Goal: Register for event/course

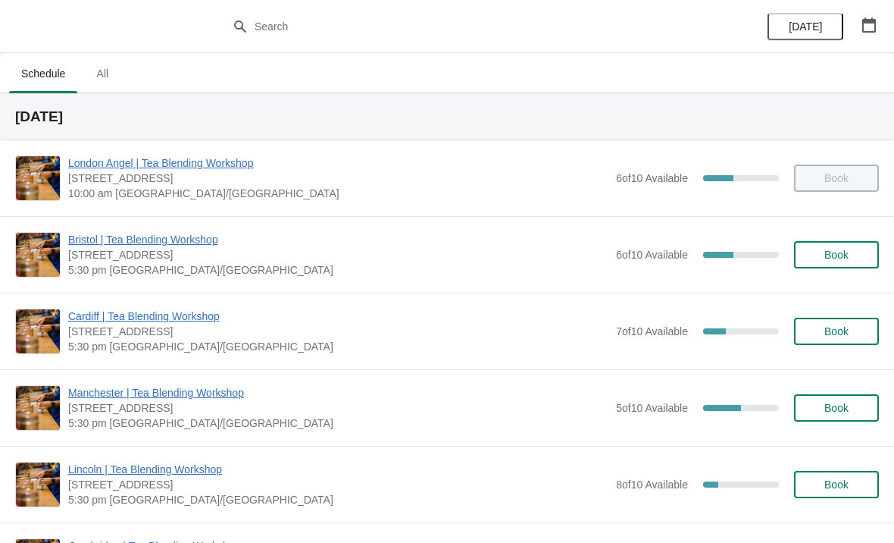
click at [113, 86] on span "All" at bounding box center [102, 73] width 38 height 27
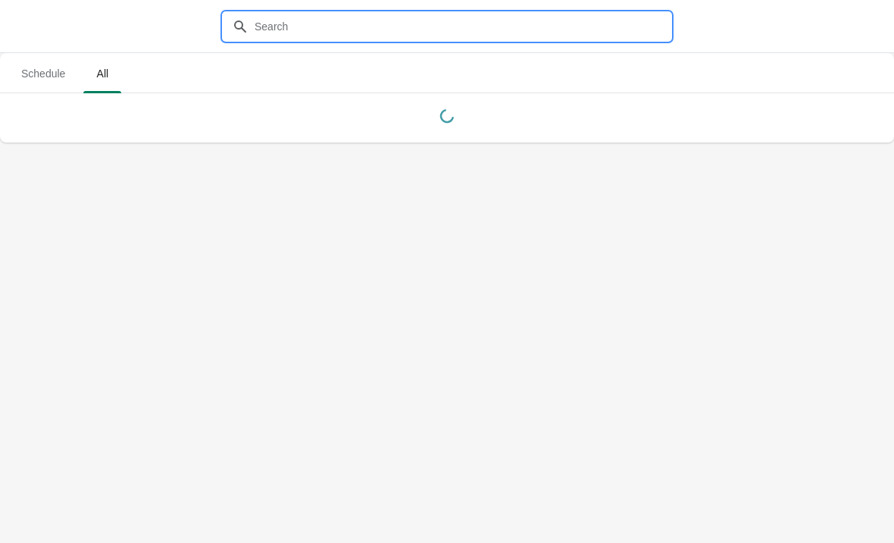
click at [330, 32] on input "text" at bounding box center [462, 26] width 417 height 27
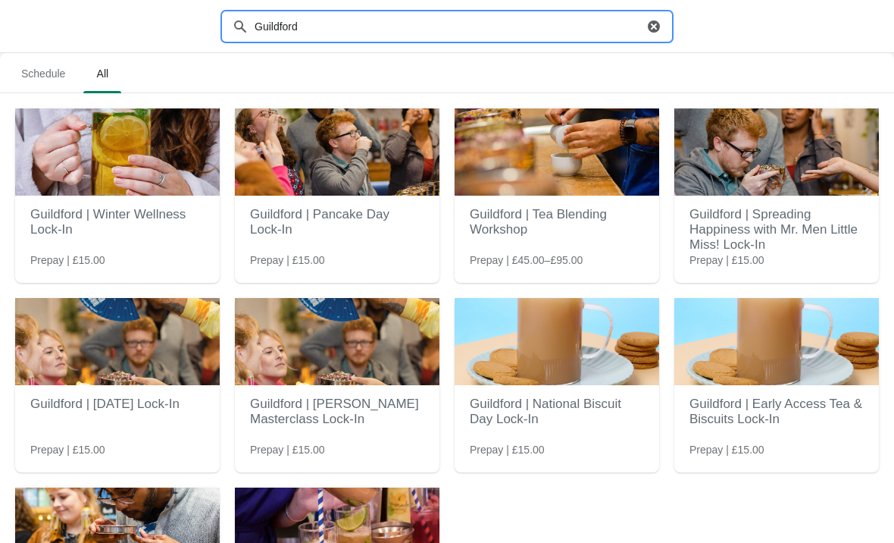
type input "Guildford"
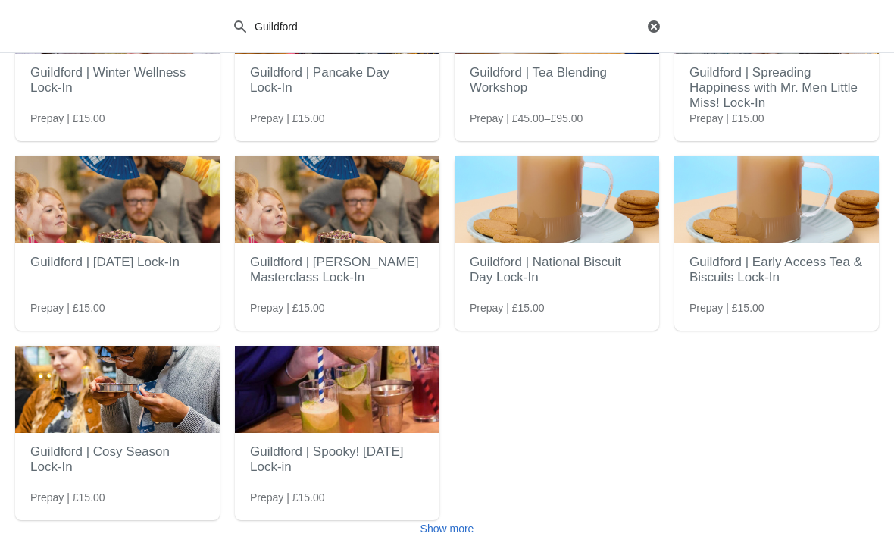
scroll to position [142, 0]
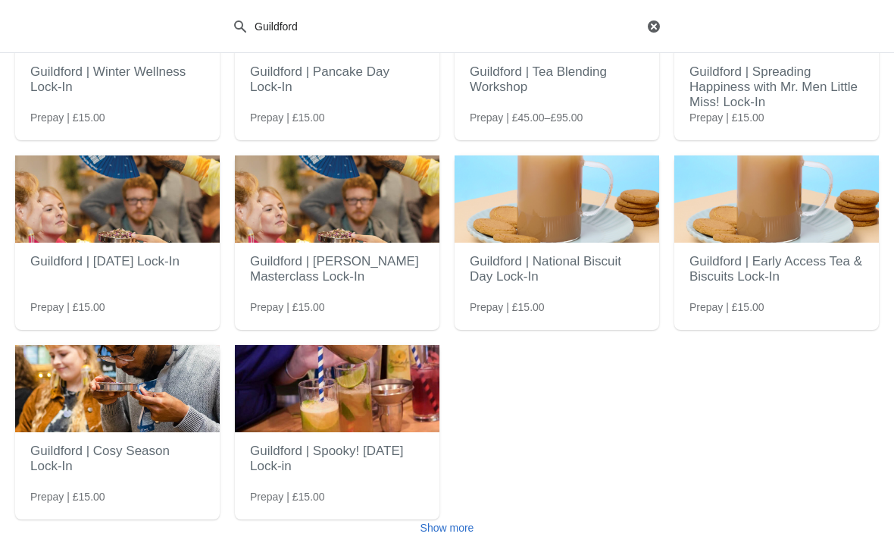
click at [396, 461] on h2 "Guildford | Spooky! [DATE] Lock-in" at bounding box center [337, 458] width 174 height 45
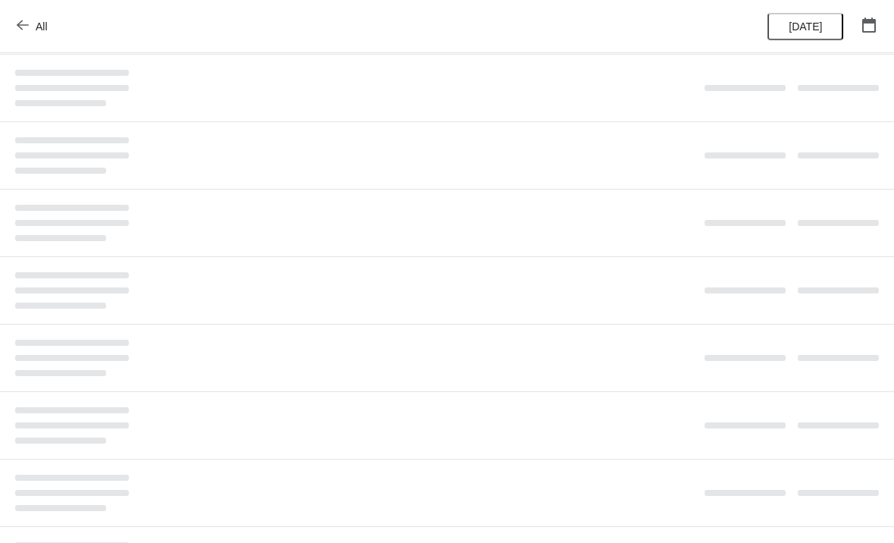
scroll to position [0, 0]
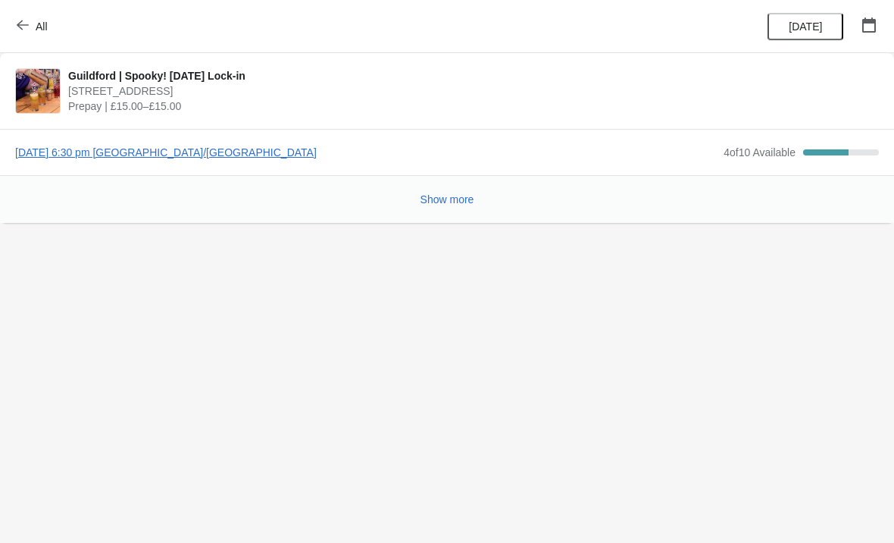
click at [254, 145] on span "[DATE] 6:30 pm [GEOGRAPHIC_DATA]/[GEOGRAPHIC_DATA]" at bounding box center [365, 152] width 701 height 15
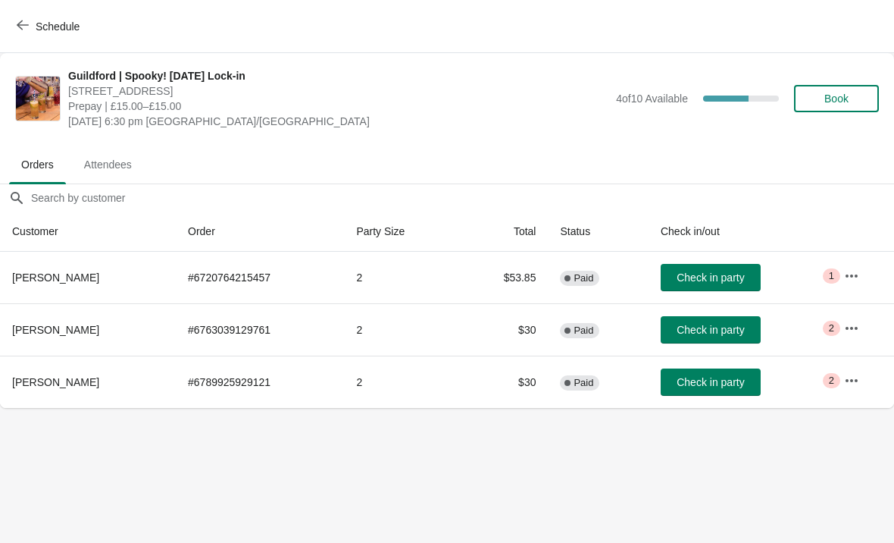
click at [831, 99] on span "Book" at bounding box center [836, 98] width 24 height 12
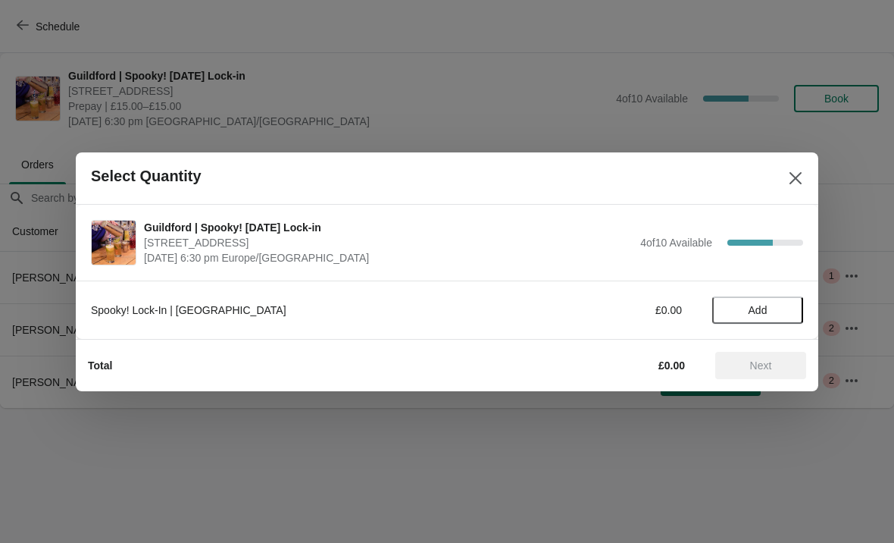
click at [765, 323] on button "Add" at bounding box center [757, 309] width 91 height 27
click at [784, 308] on icon at bounding box center [783, 309] width 5 height 5
click at [774, 371] on span "Next" at bounding box center [760, 365] width 67 height 12
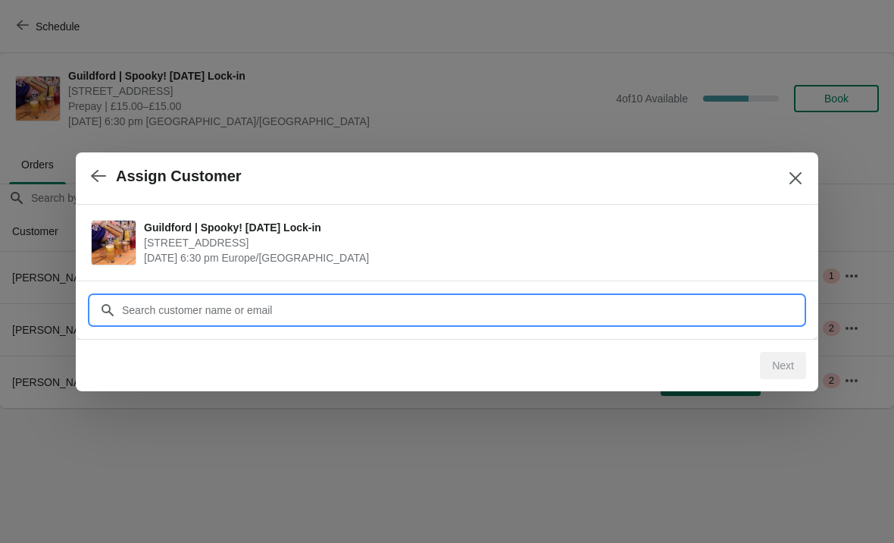
click at [482, 308] on input "Customer" at bounding box center [462, 309] width 682 height 27
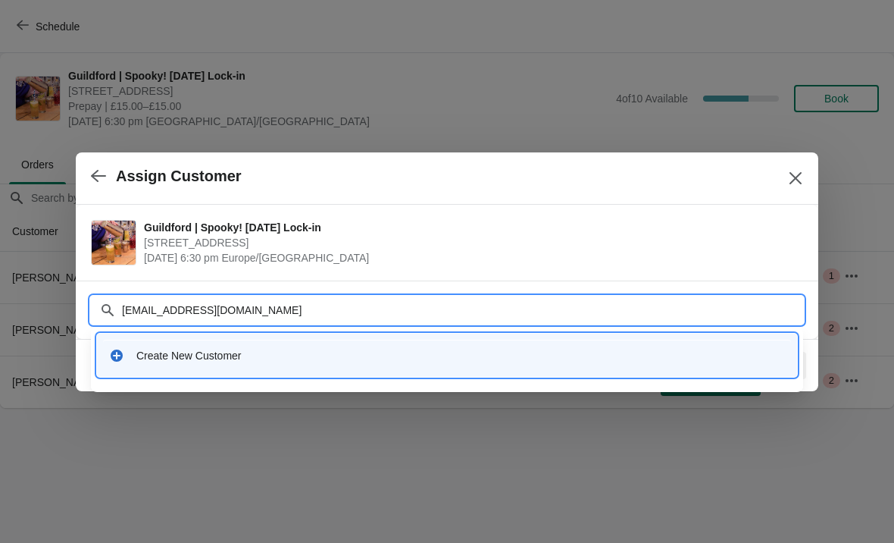
type input "[EMAIL_ADDRESS][DOMAIN_NAME]"
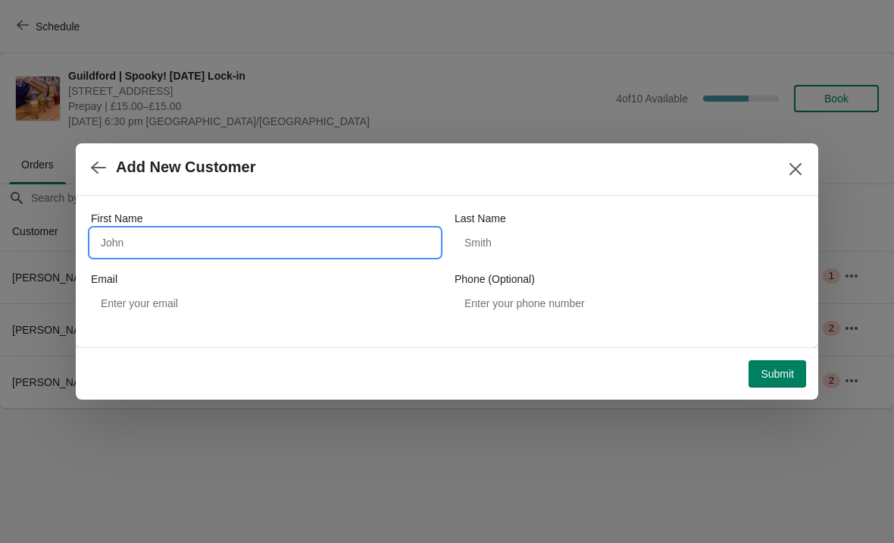
click at [153, 233] on input "First Name" at bounding box center [265, 242] width 349 height 27
type input "[PERSON_NAME]"
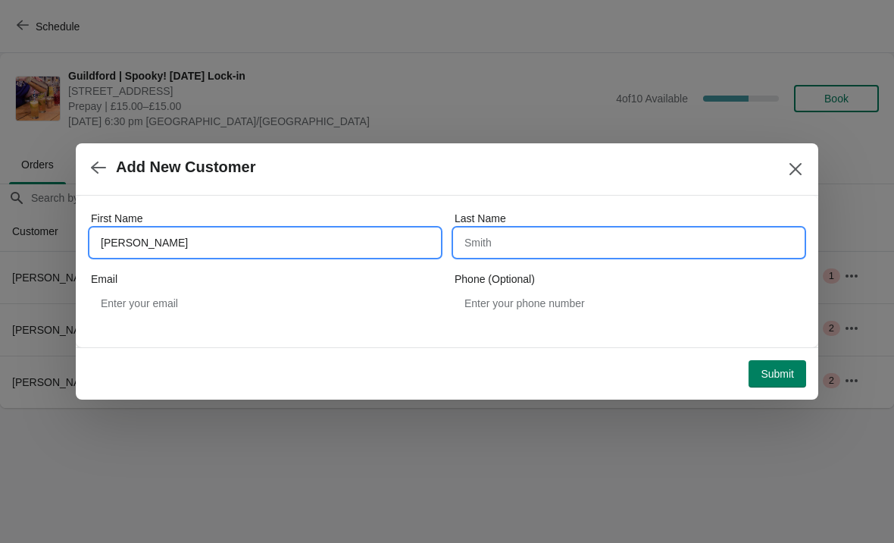
click at [633, 239] on input "Last Name" at bounding box center [629, 242] width 349 height 27
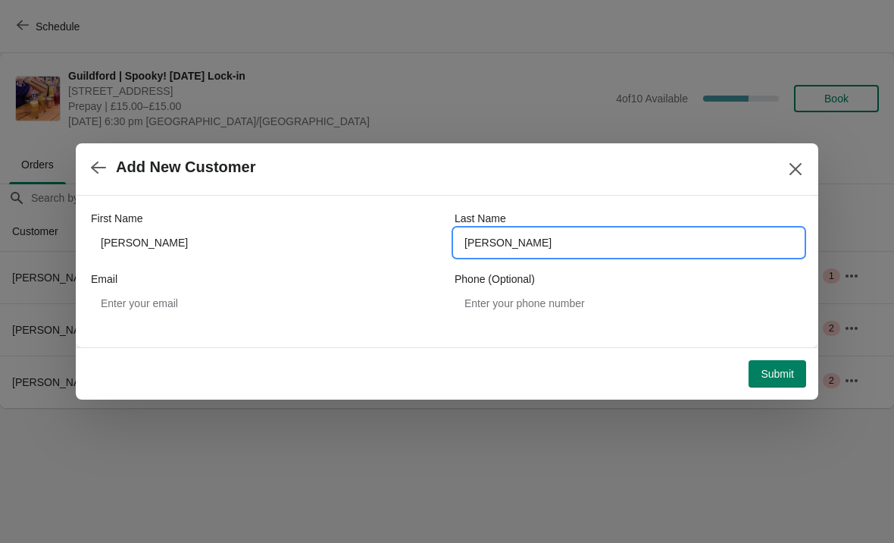
type input "[PERSON_NAME]"
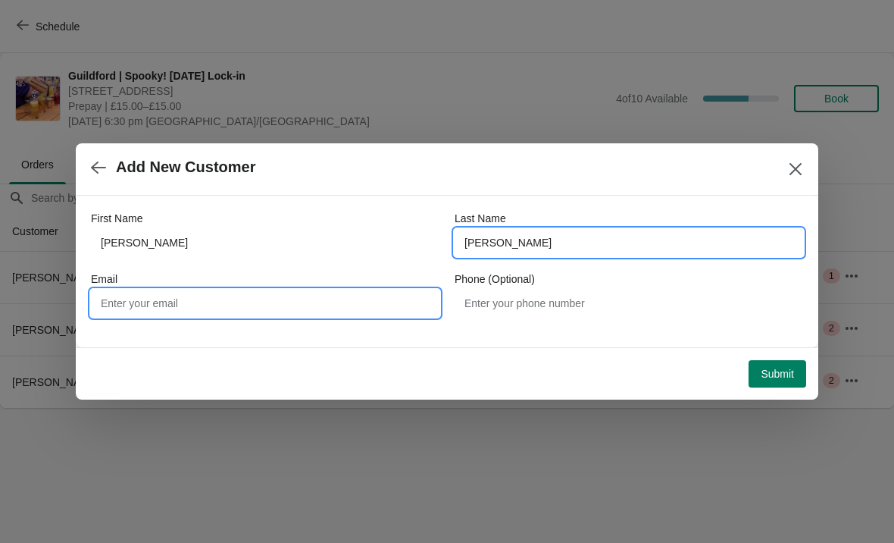
click at [199, 315] on input "Email" at bounding box center [265, 302] width 349 height 27
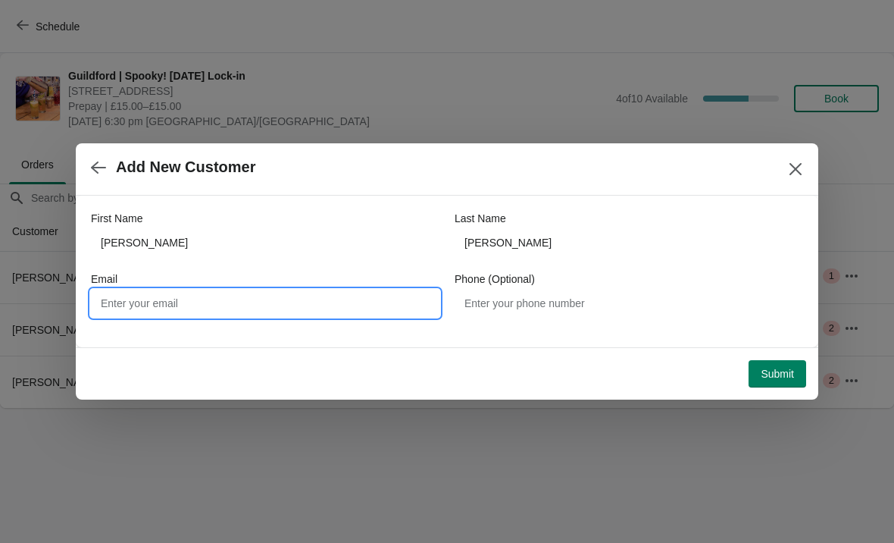
click at [158, 316] on input "Email" at bounding box center [265, 302] width 349 height 27
paste input "[EMAIL_ADDRESS][DOMAIN_NAME]"
type input "[EMAIL_ADDRESS][DOMAIN_NAME]"
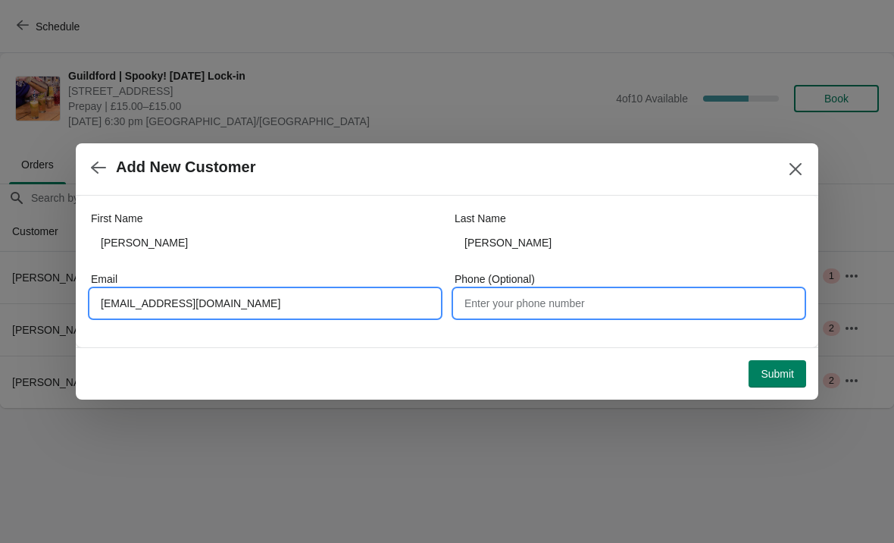
click at [718, 307] on input "Phone (Optional)" at bounding box center [629, 302] width 349 height 27
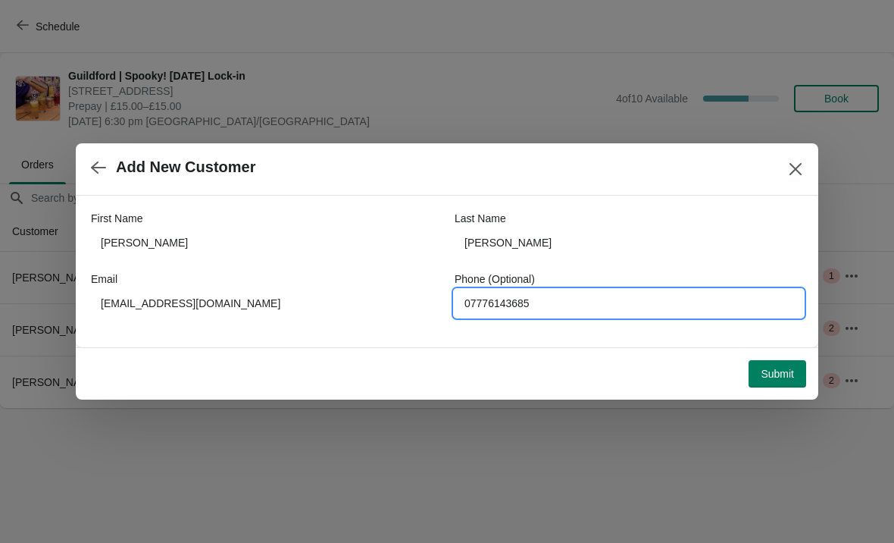
click at [478, 308] on input "07776143685" at bounding box center [629, 302] width 349 height 27
click at [477, 312] on input "07776143685" at bounding box center [629, 302] width 349 height 27
type input "07776143685"
click at [772, 371] on span "Submit" at bounding box center [777, 374] width 33 height 12
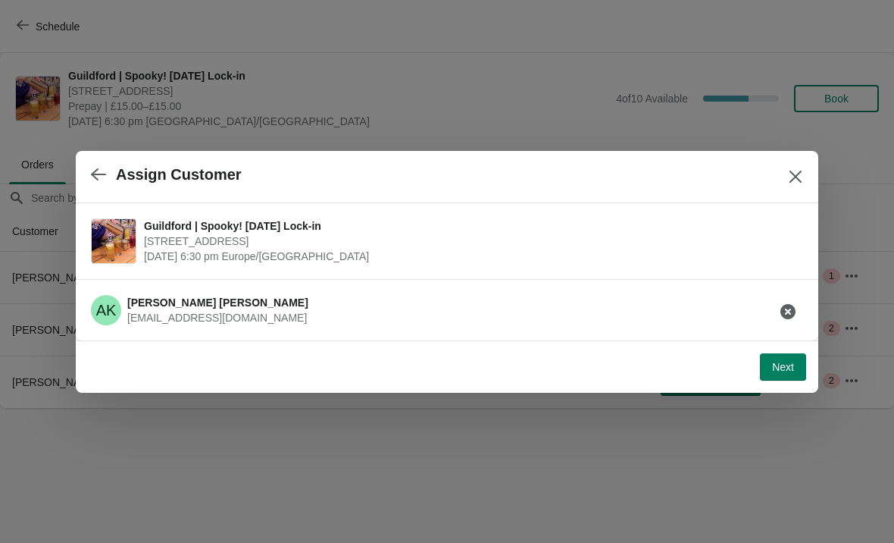
click at [780, 378] on button "Next" at bounding box center [783, 366] width 46 height 27
select select "No"
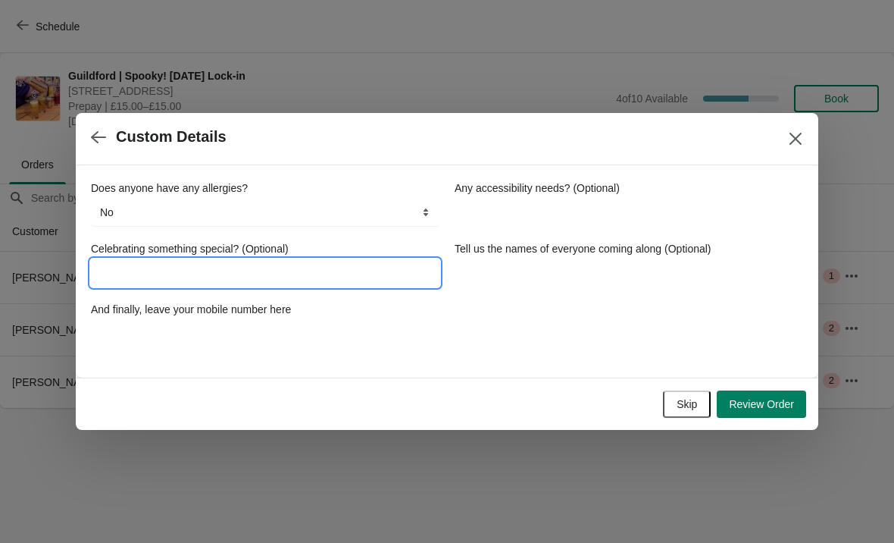
click at [352, 268] on input "Celebrating something special? (Optional)" at bounding box center [265, 272] width 349 height 27
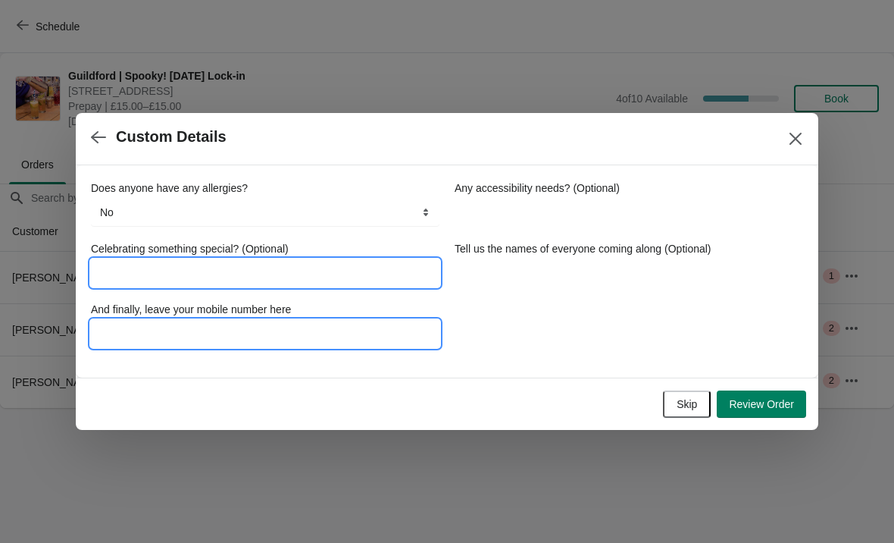
click at [389, 336] on input "And finally, leave your mobile number here" at bounding box center [265, 333] width 349 height 27
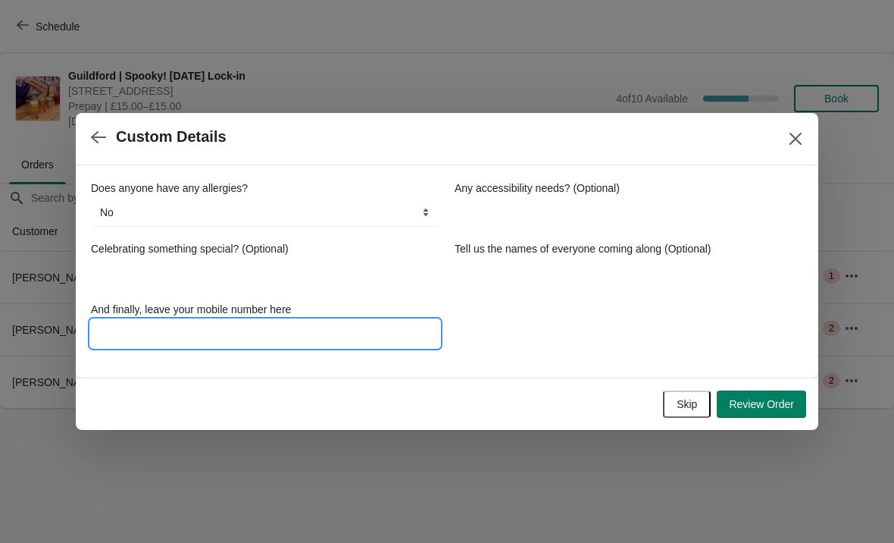
click at [335, 343] on input "And finally, leave your mobile number here" at bounding box center [265, 333] width 349 height 27
paste input "07776143685"
type input "07776143685"
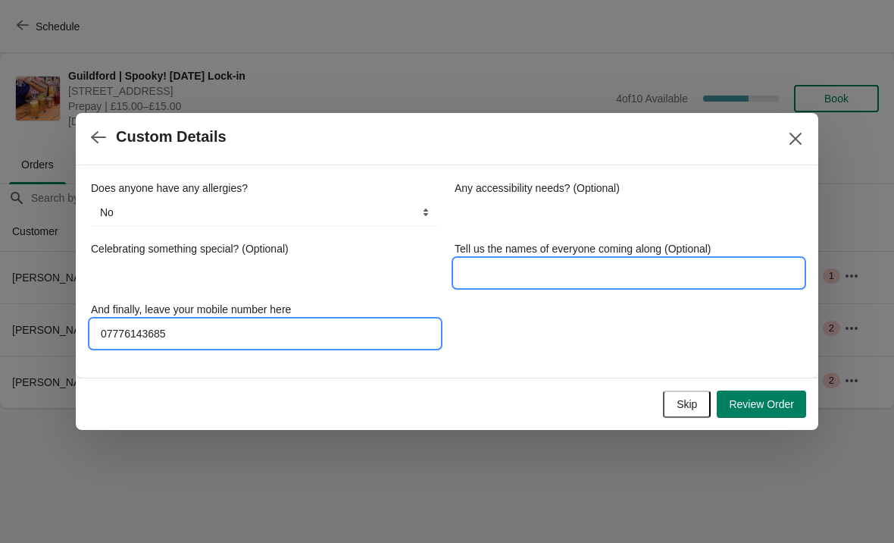
click at [615, 280] on input "Tell us the names of everyone coming along (Optional)" at bounding box center [629, 272] width 349 height 27
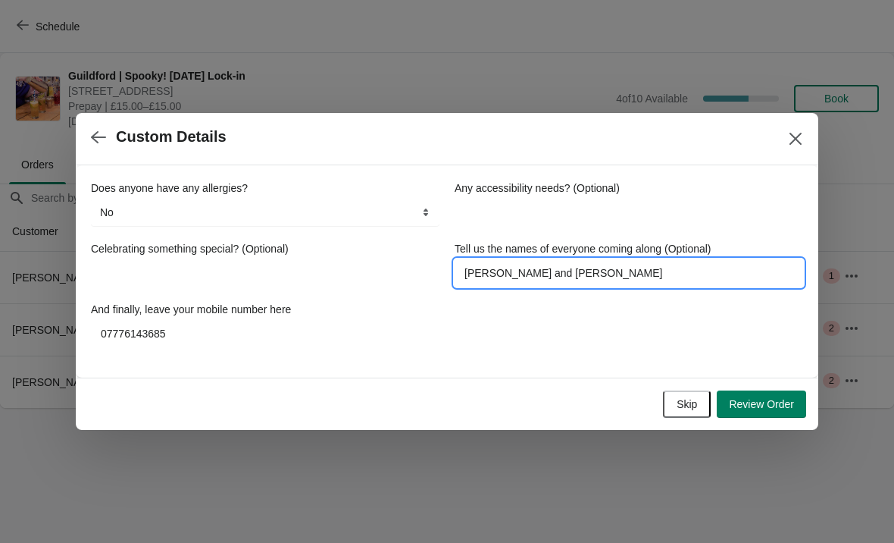
type input "[PERSON_NAME] and [PERSON_NAME]"
click at [786, 390] on button "Review Order" at bounding box center [761, 403] width 89 height 27
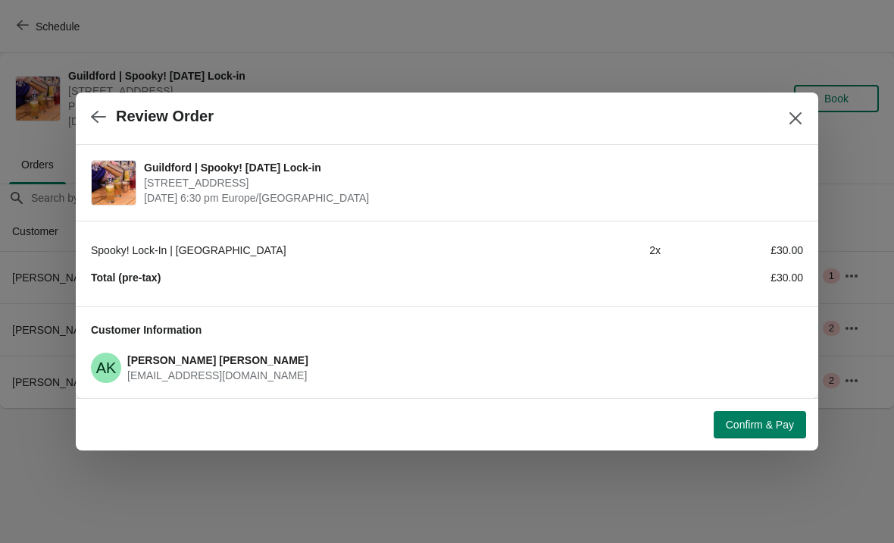
click at [768, 414] on button "Confirm & Pay" at bounding box center [760, 424] width 92 height 27
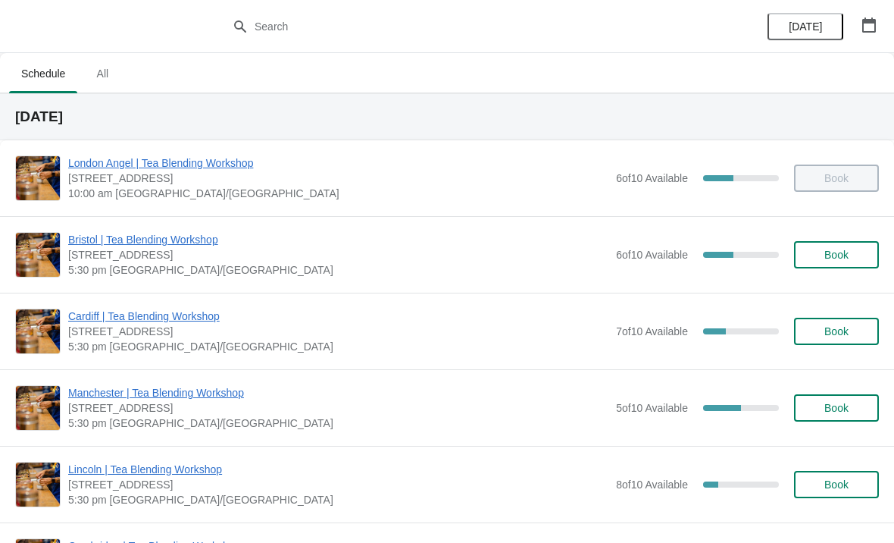
click at [117, 87] on span "All" at bounding box center [102, 73] width 38 height 27
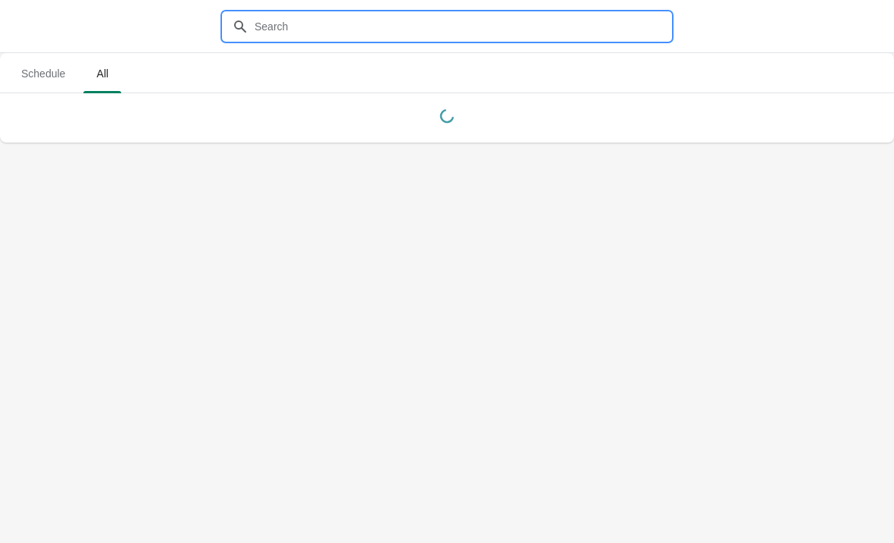
click at [418, 14] on input "text" at bounding box center [462, 26] width 417 height 27
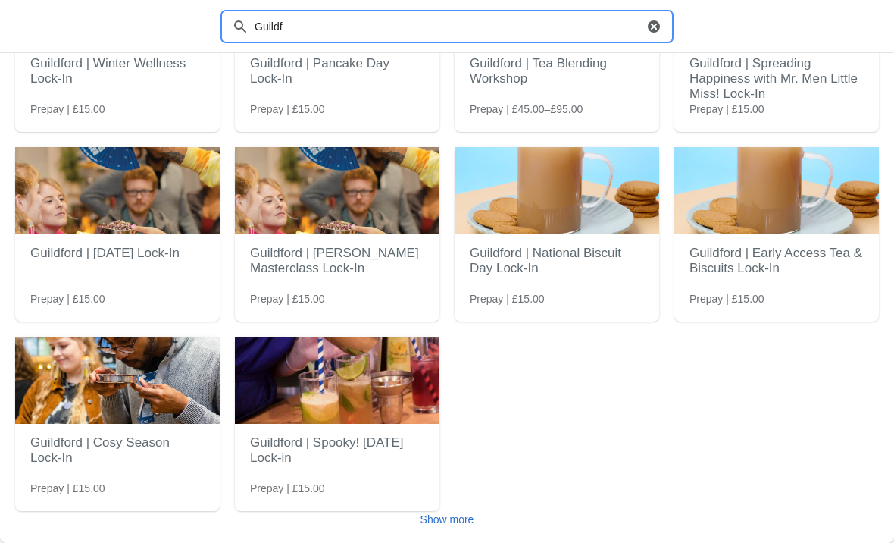
type input "Guildford"
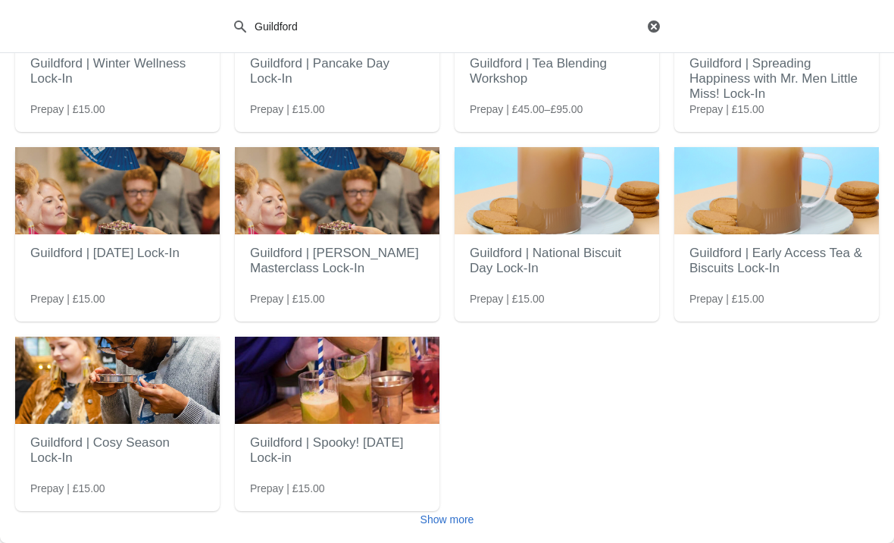
scroll to position [151, 0]
click at [368, 464] on h2 "Guildford | Spooky! [DATE] Lock-in" at bounding box center [337, 449] width 174 height 45
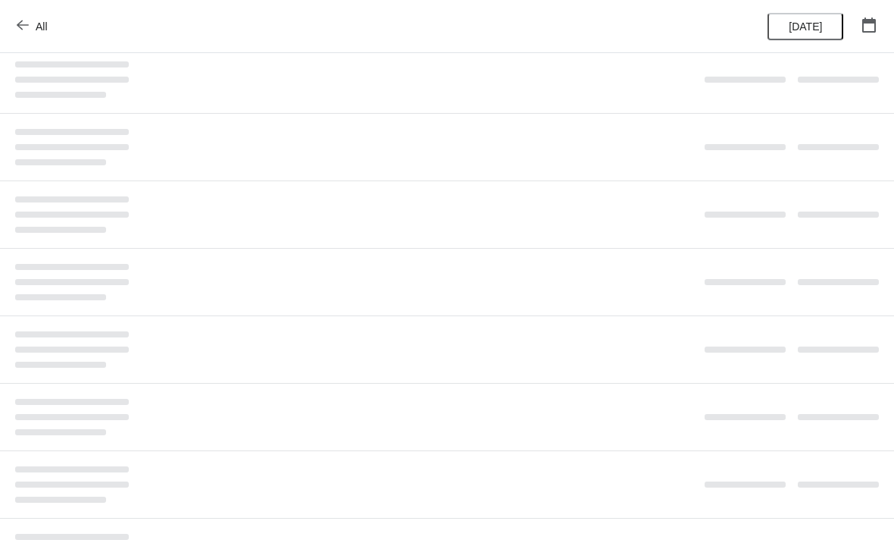
scroll to position [0, 0]
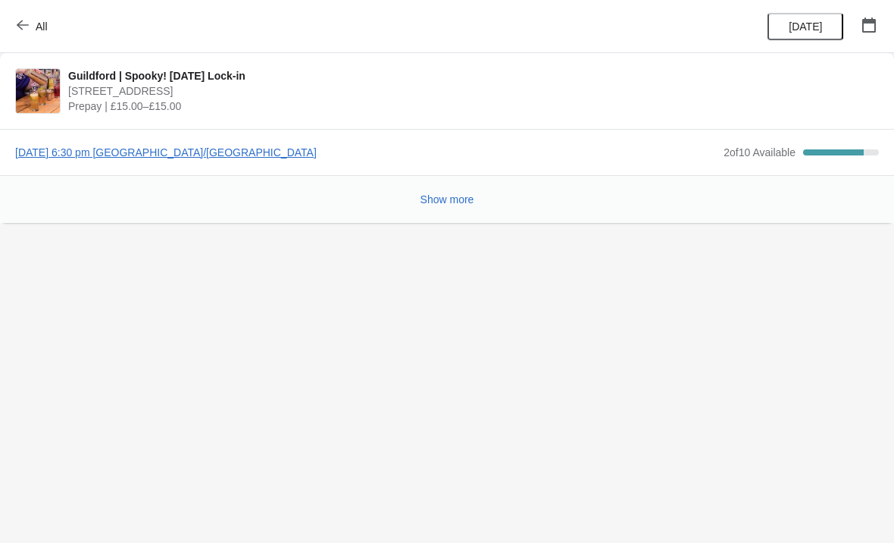
click at [29, 32] on span "All" at bounding box center [34, 26] width 28 height 14
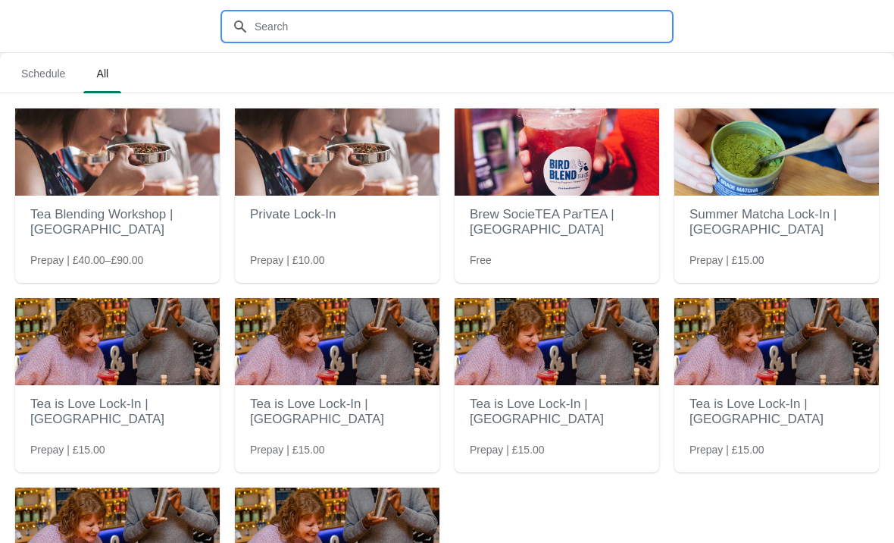
click at [558, 13] on input "text" at bounding box center [462, 26] width 417 height 27
type input "Guil"
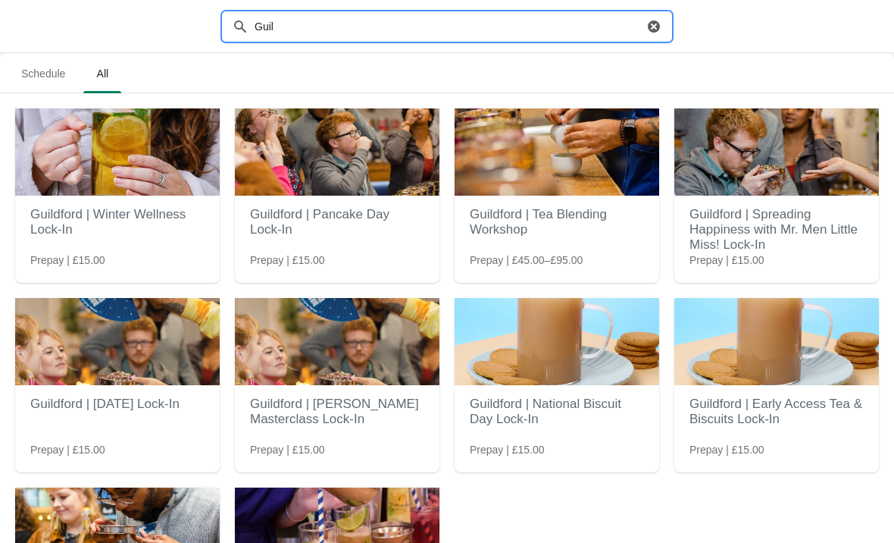
click at [566, 213] on h2 "Guildford | Tea Blending Workshop" at bounding box center [557, 221] width 174 height 45
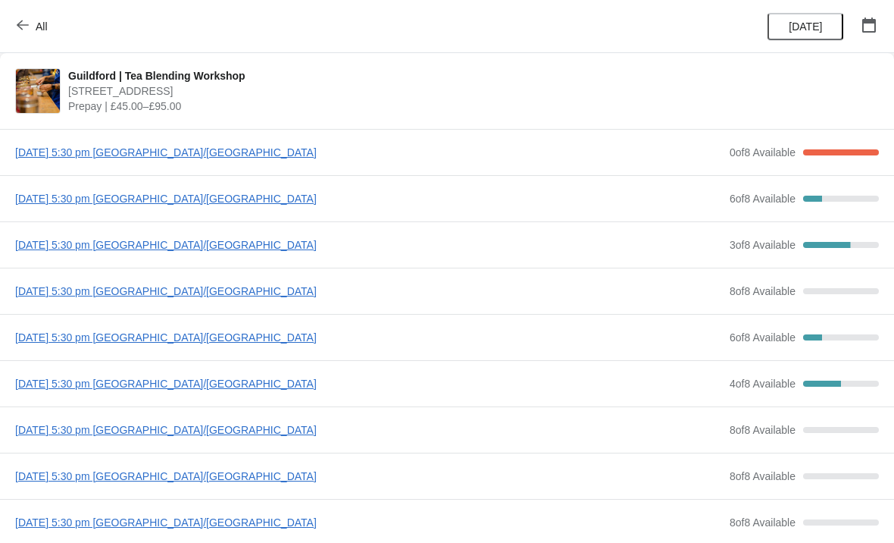
click at [202, 157] on span "[DATE] 5:30 pm [GEOGRAPHIC_DATA]/[GEOGRAPHIC_DATA]" at bounding box center [368, 152] width 707 height 15
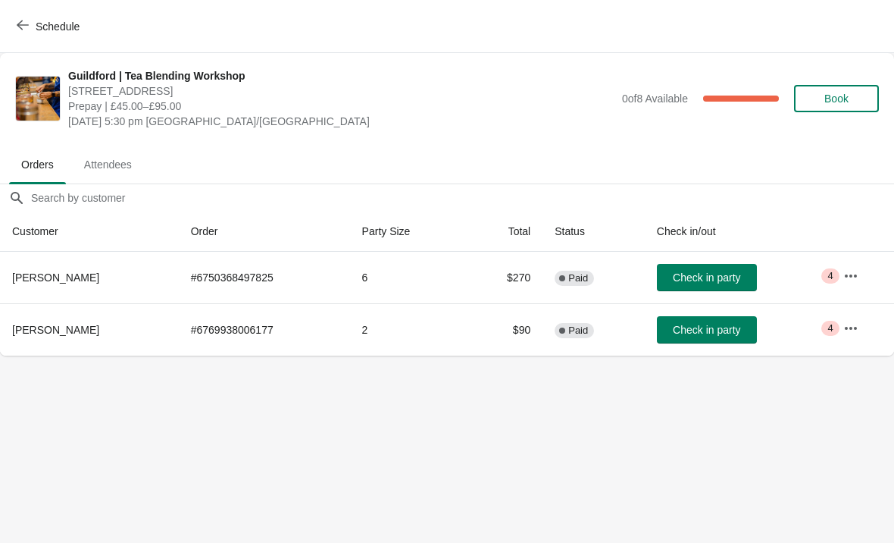
click at [289, 282] on td "# 6750368497825" at bounding box center [264, 278] width 171 height 52
click at [33, 27] on span "Schedule" at bounding box center [50, 26] width 60 height 14
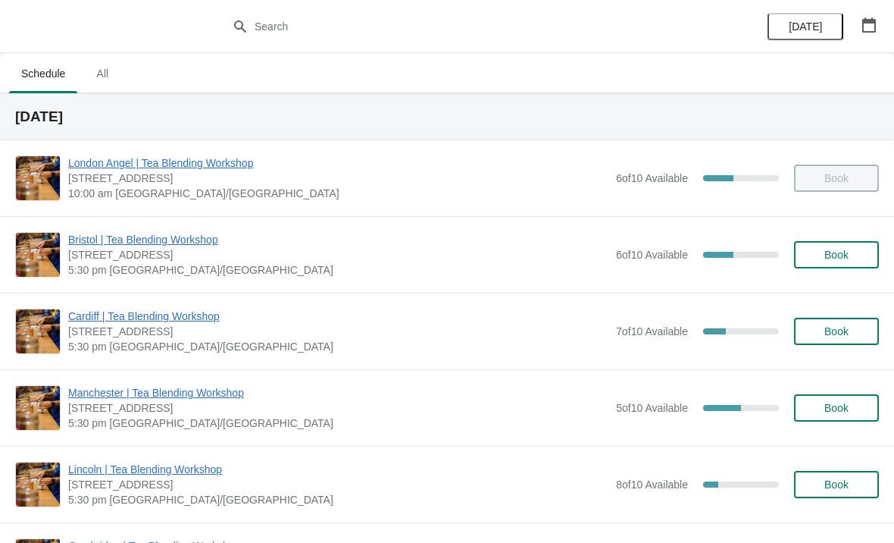
click at [111, 87] on span "All" at bounding box center [102, 73] width 38 height 27
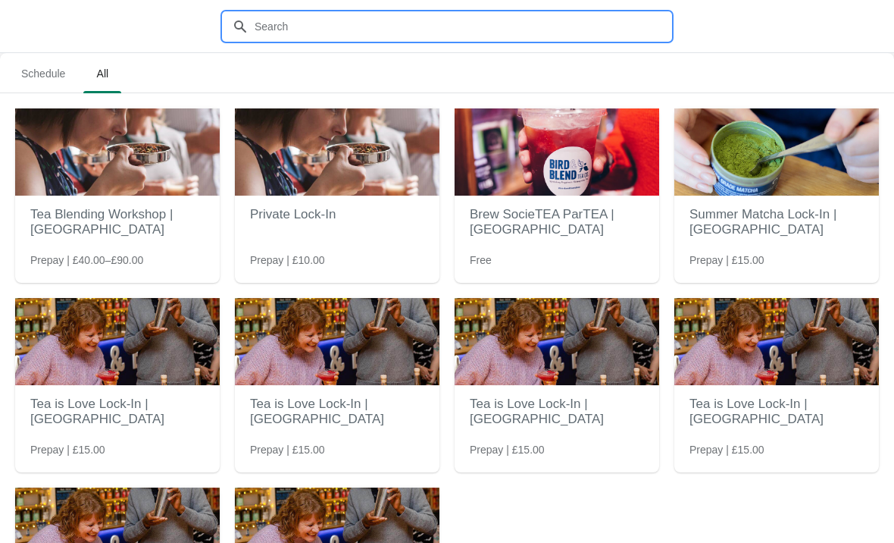
click at [346, 29] on input "text" at bounding box center [462, 26] width 417 height 27
type input "Guildford"
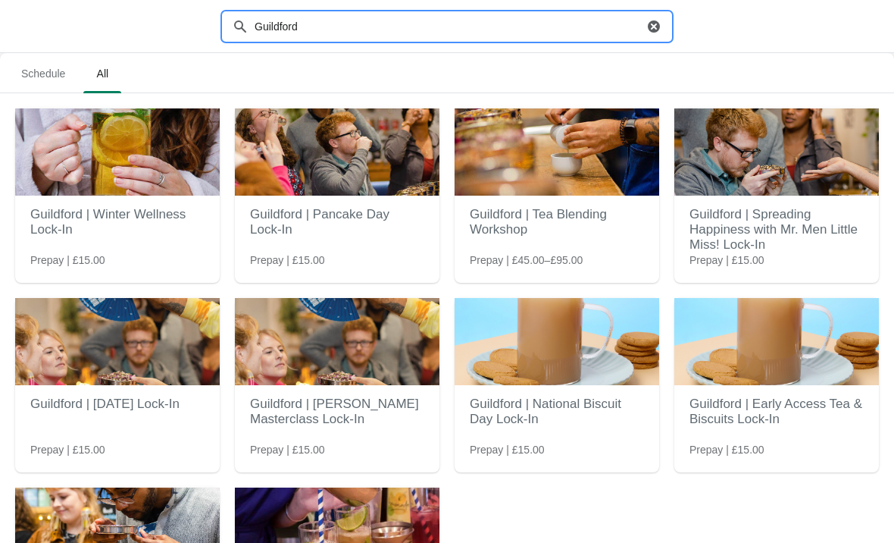
click at [561, 195] on img at bounding box center [557, 151] width 205 height 87
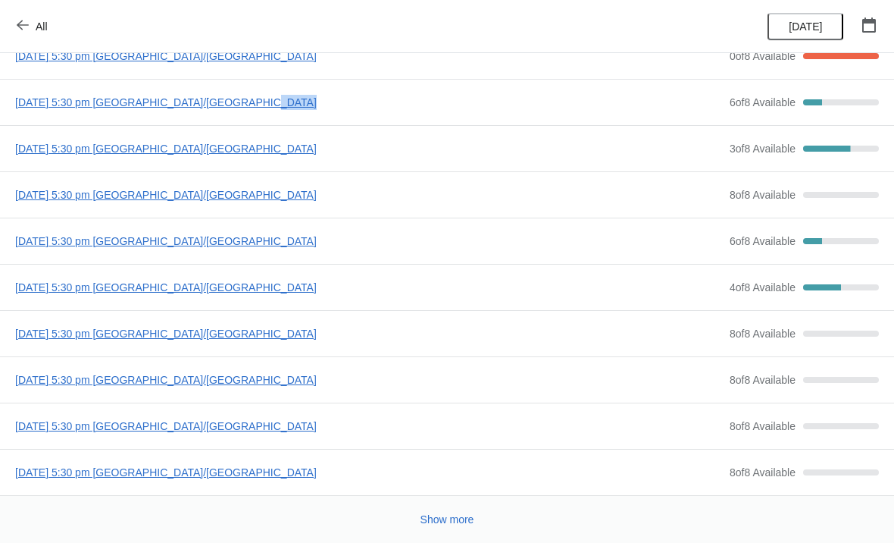
scroll to position [96, 0]
click at [21, 25] on icon "button" at bounding box center [23, 25] width 12 height 10
